Goal: Information Seeking & Learning: Learn about a topic

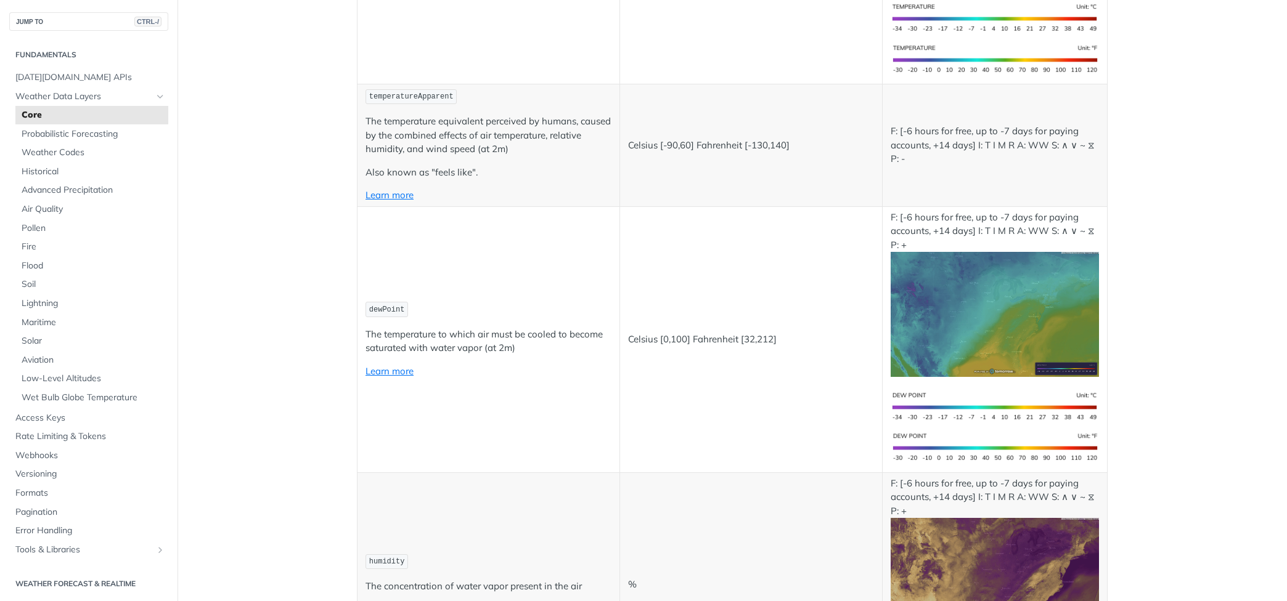
scroll to position [430, 0]
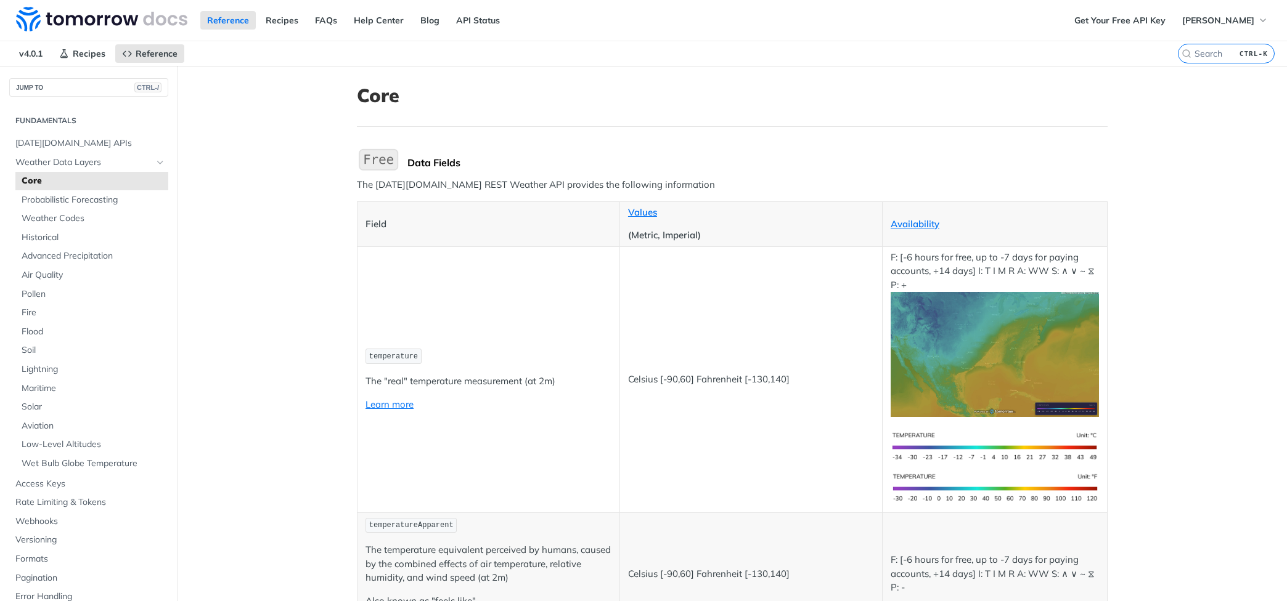
click at [622, 120] on header "Core" at bounding box center [732, 105] width 751 height 43
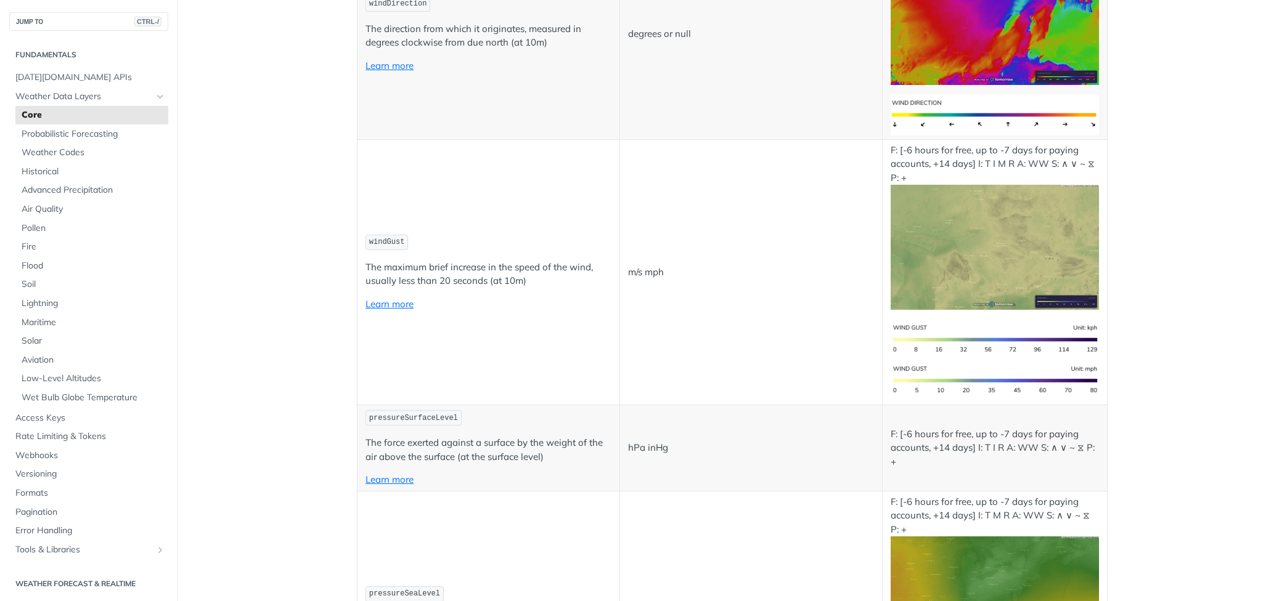
click at [102, 144] on li "Weather Codes" at bounding box center [91, 153] width 153 height 18
click at [79, 137] on span "Probabilistic Forecasting" at bounding box center [94, 134] width 144 height 12
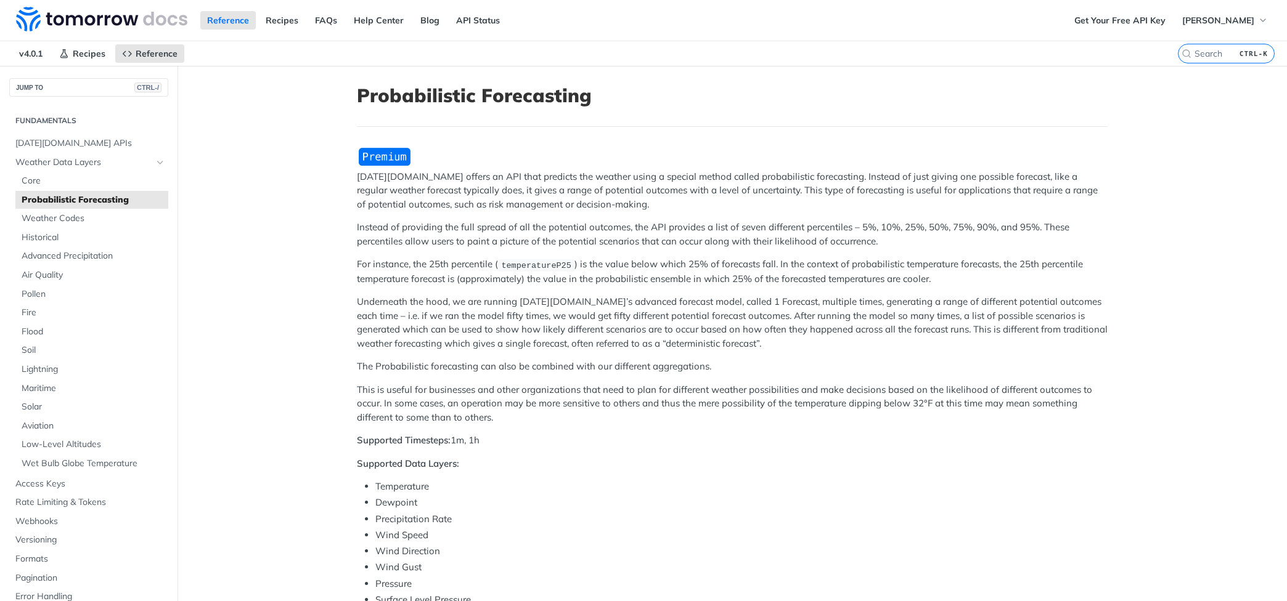
click at [304, 163] on main "JUMP TO CTRL-/ Fundamentals [DATE][DOMAIN_NAME] APIs Weather Data Layers Core P…" at bounding box center [643, 584] width 1287 height 1037
click at [295, 184] on main "JUMP TO CTRL-/ Fundamentals [DATE][DOMAIN_NAME] APIs Weather Data Layers Core P…" at bounding box center [643, 584] width 1287 height 1037
click at [44, 281] on link "Air Quality" at bounding box center [91, 275] width 153 height 18
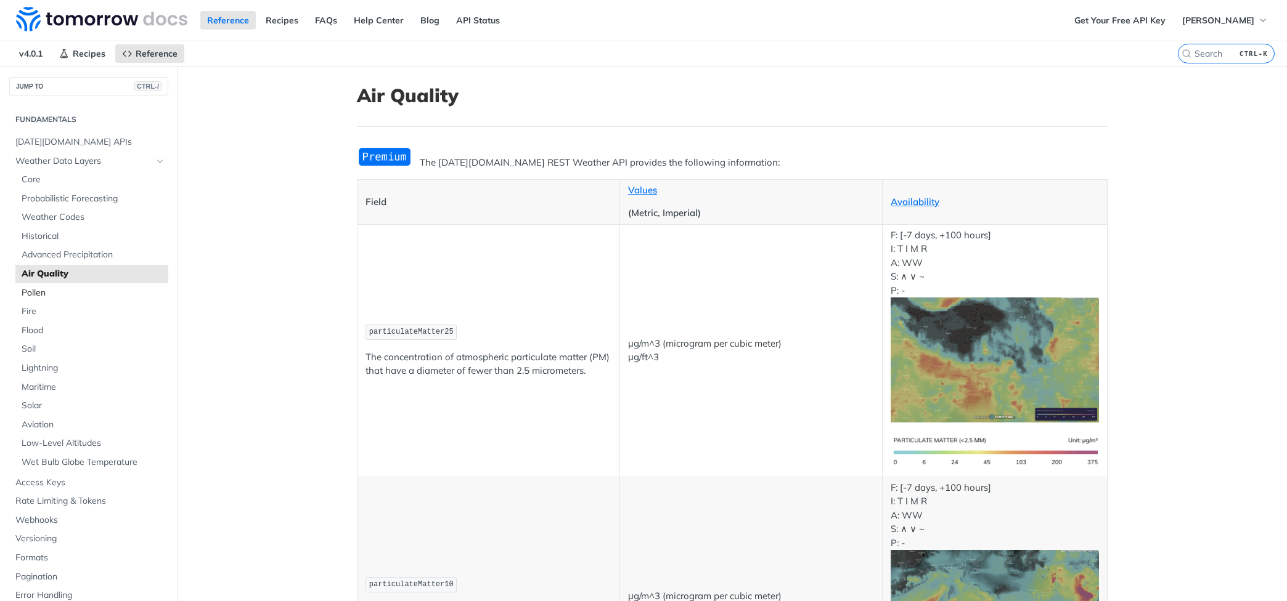
scroll to position [2, 0]
click at [41, 173] on span "Core" at bounding box center [94, 179] width 144 height 12
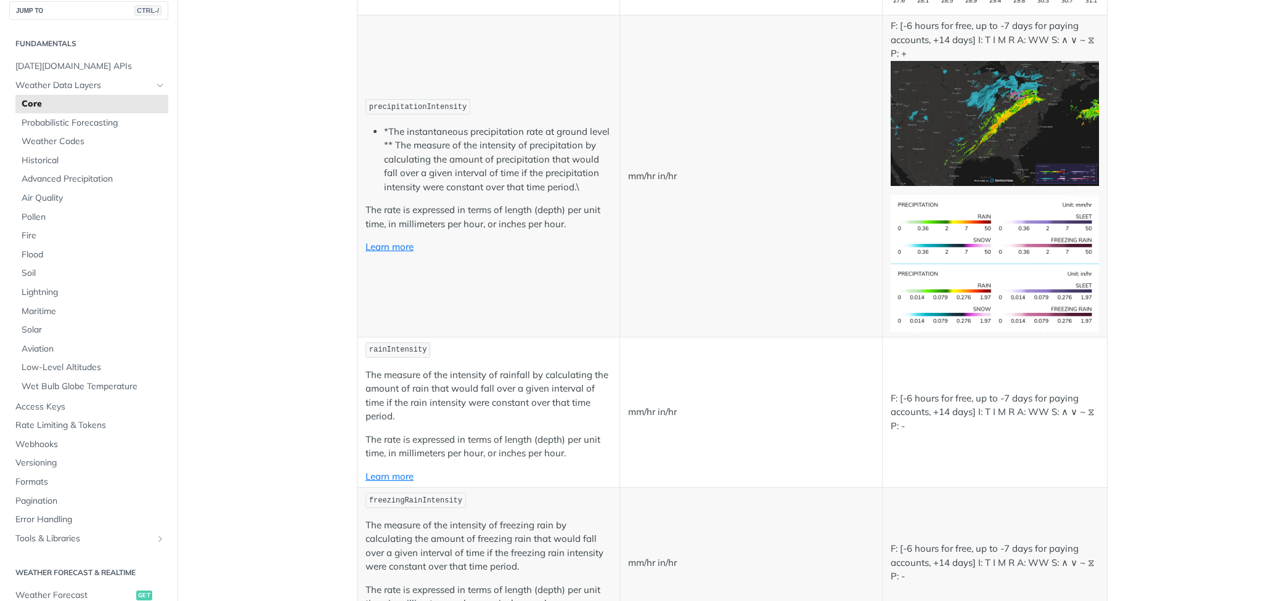
scroll to position [2216, 0]
click at [524, 203] on p "The rate is expressed in terms of length (depth) per unit time, in millimeters …" at bounding box center [488, 217] width 246 height 28
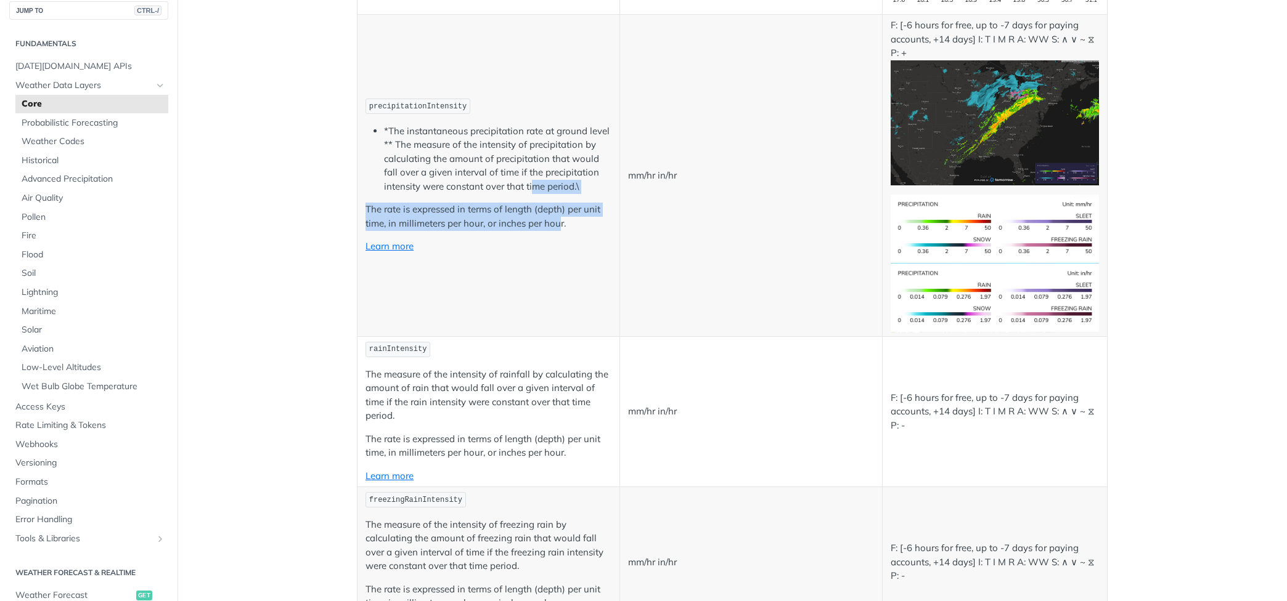
drag, startPoint x: 530, startPoint y: 182, endPoint x: 553, endPoint y: 216, distance: 41.4
click at [553, 216] on td "precipitationIntensity *The instantaneous precipitation rate at ground level **…" at bounding box center [488, 176] width 263 height 322
click at [553, 216] on p "The rate is expressed in terms of length (depth) per unit time, in millimeters …" at bounding box center [488, 217] width 246 height 28
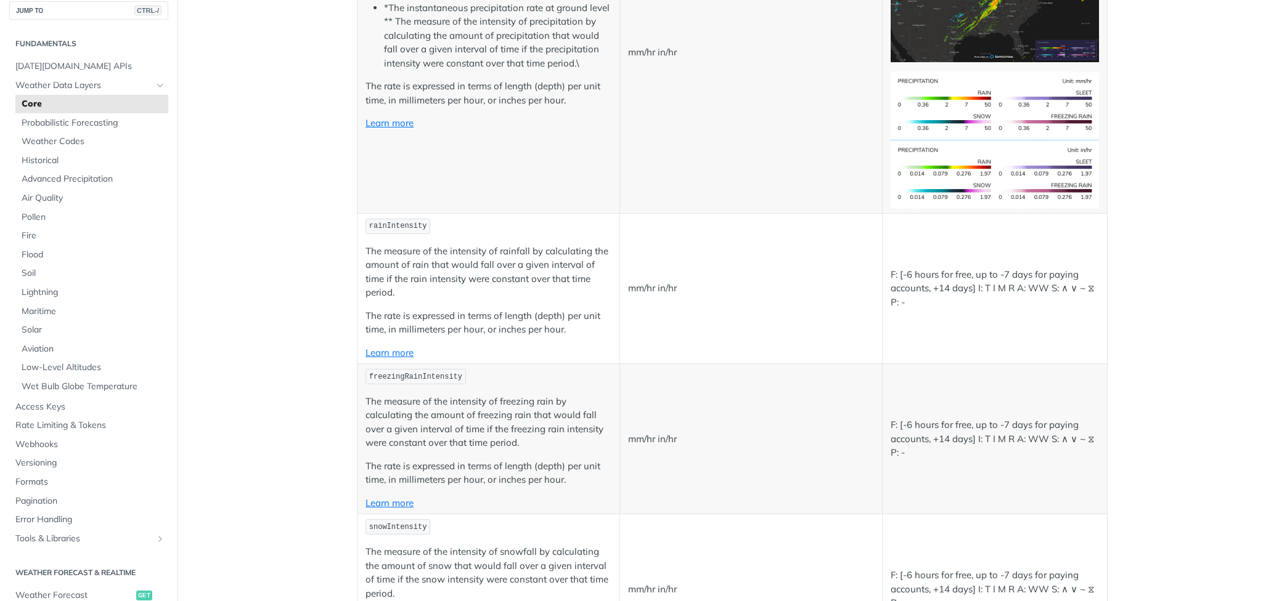
scroll to position [2339, 0]
click at [553, 218] on p "rainIntensity" at bounding box center [488, 227] width 246 height 18
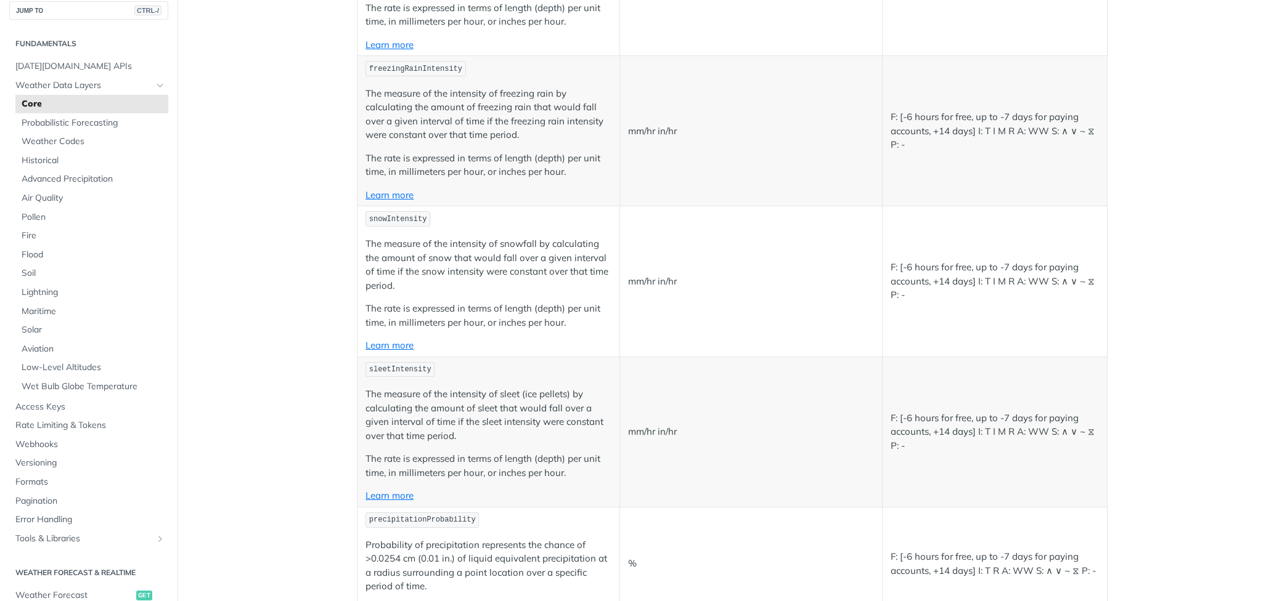
click at [553, 216] on p "snowIntensity" at bounding box center [488, 219] width 246 height 18
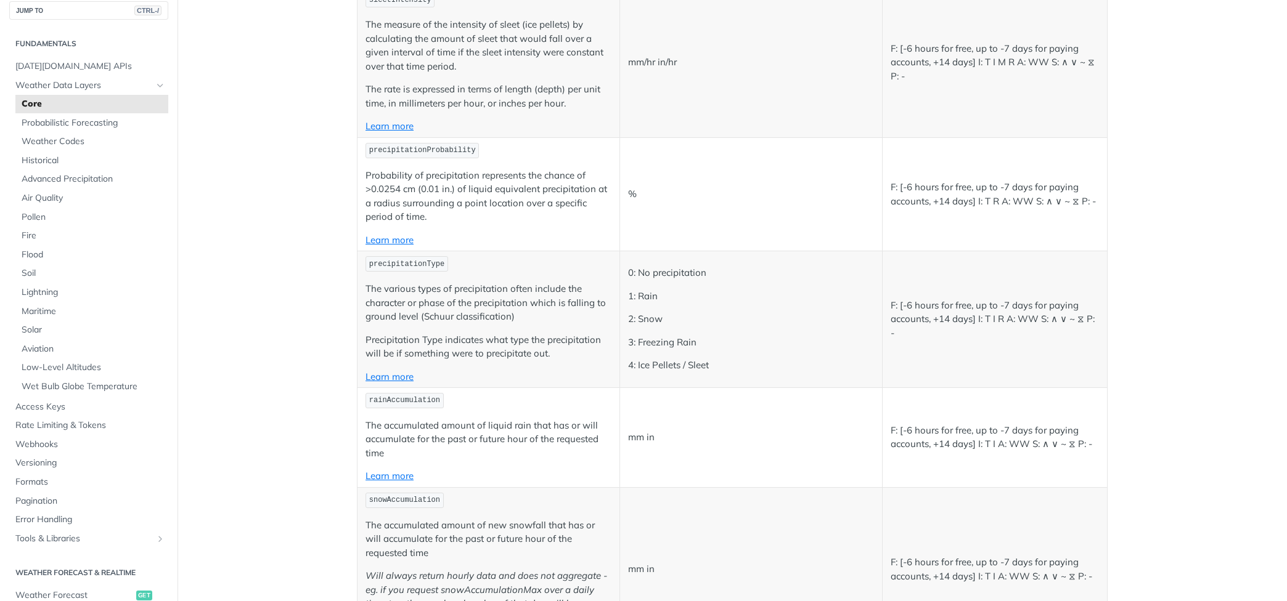
scroll to position [3017, 0]
click at [424, 149] on span "precipitationProbability" at bounding box center [422, 150] width 107 height 9
